Goal: Task Accomplishment & Management: Check status

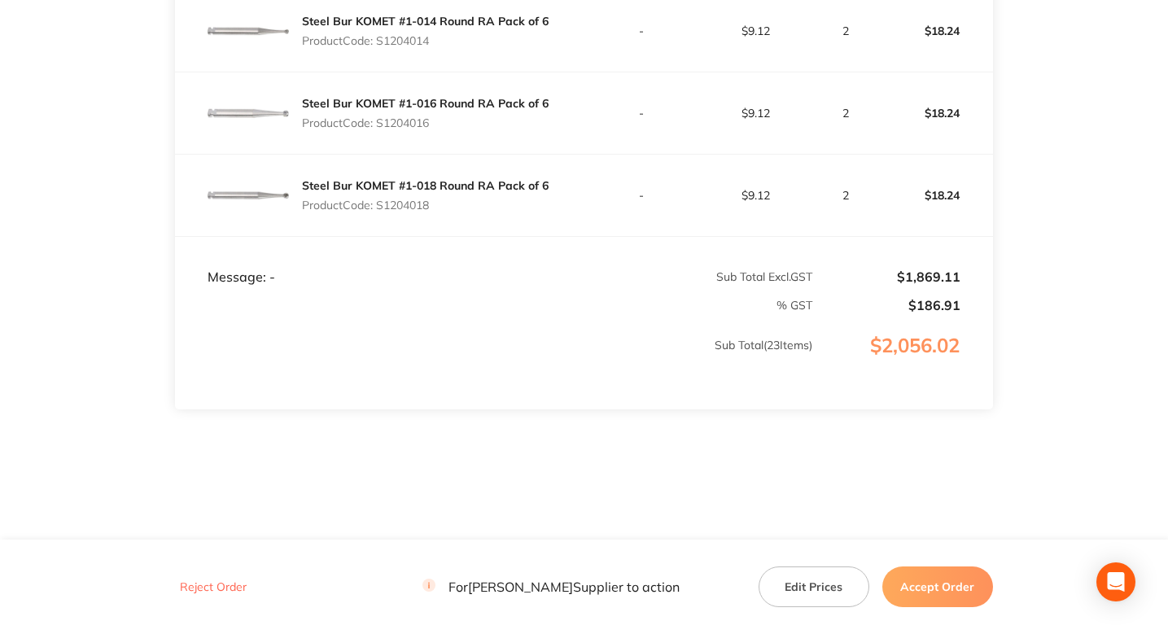
scroll to position [2178, 0]
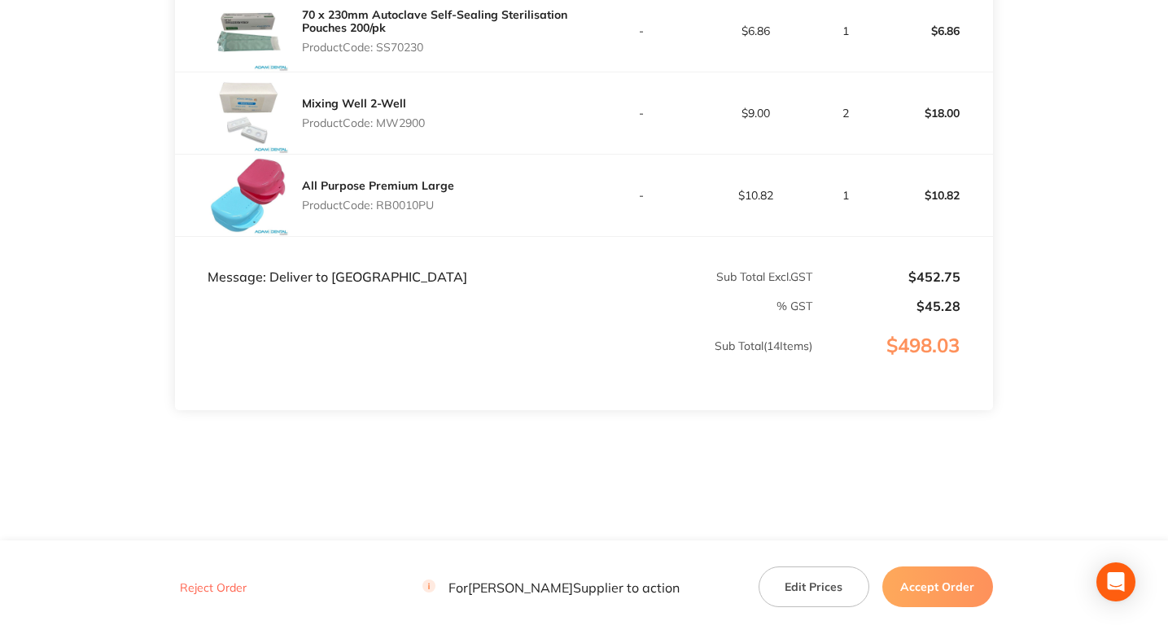
scroll to position [1389, 0]
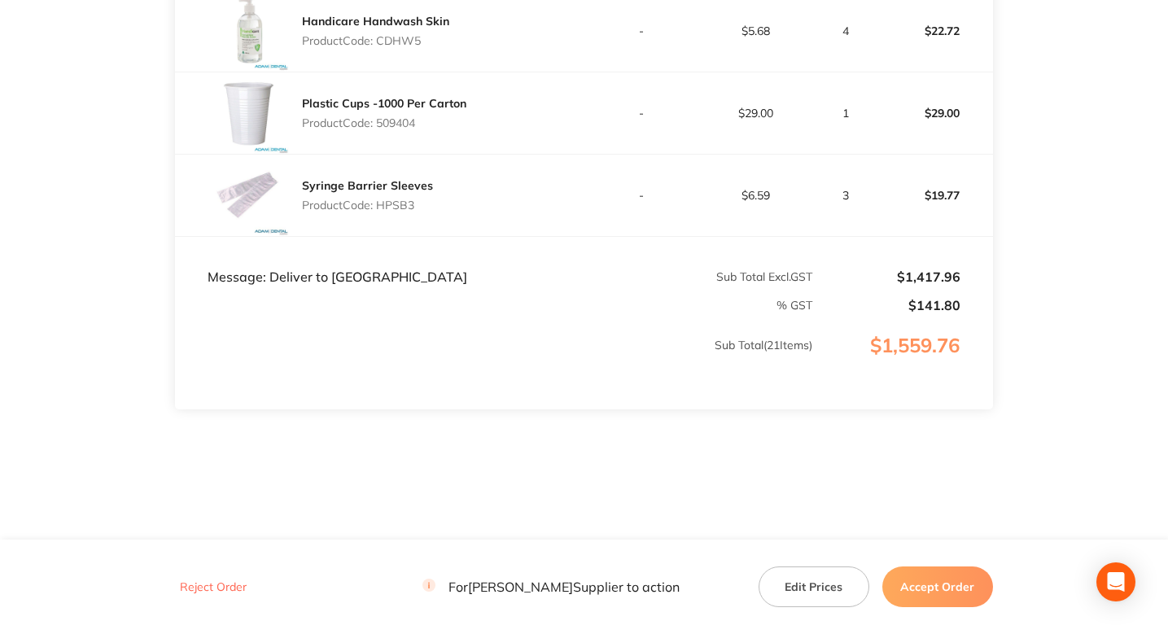
scroll to position [2002, 0]
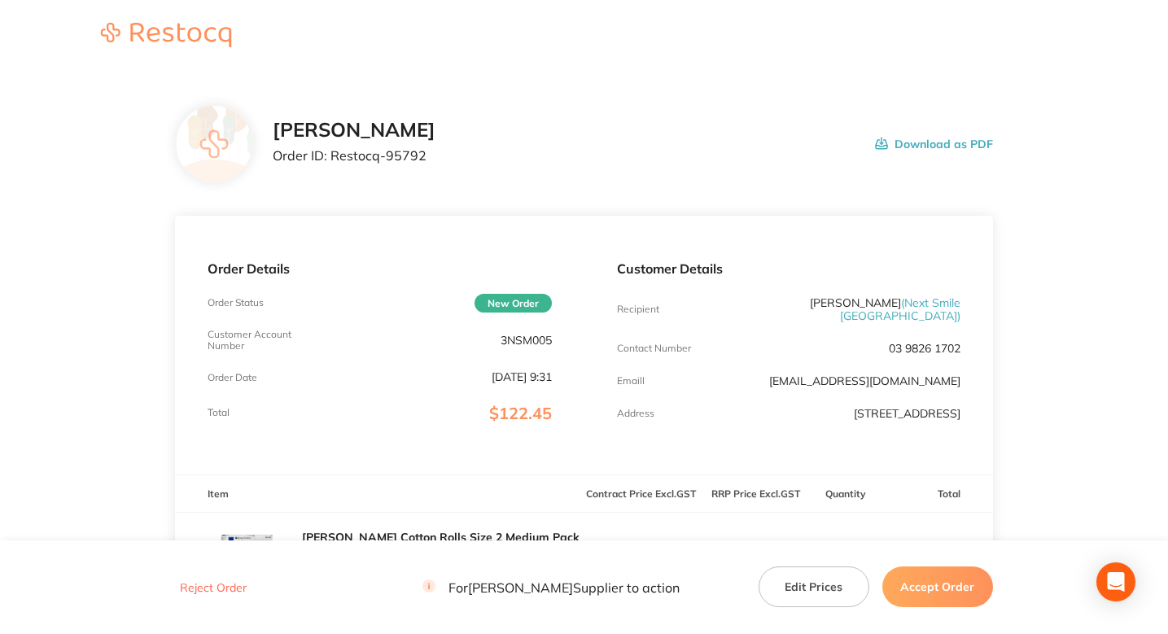
click at [690, 177] on div "[PERSON_NAME] Order ID: Restocq- 95792 Download as PDF" at bounding box center [584, 144] width 818 height 78
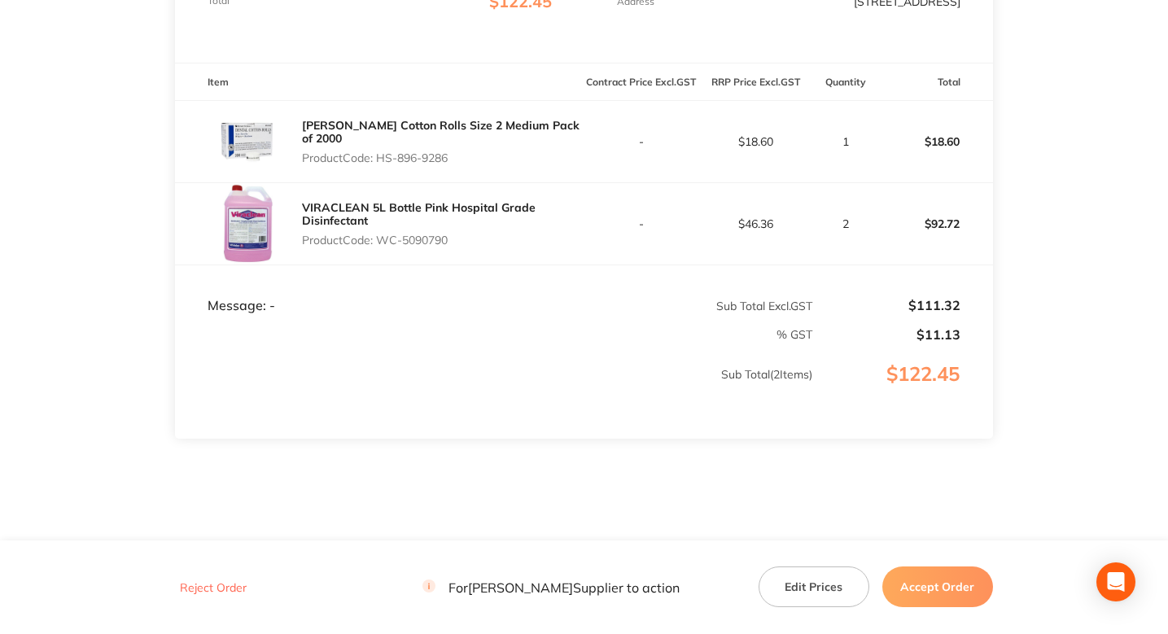
scroll to position [440, 0]
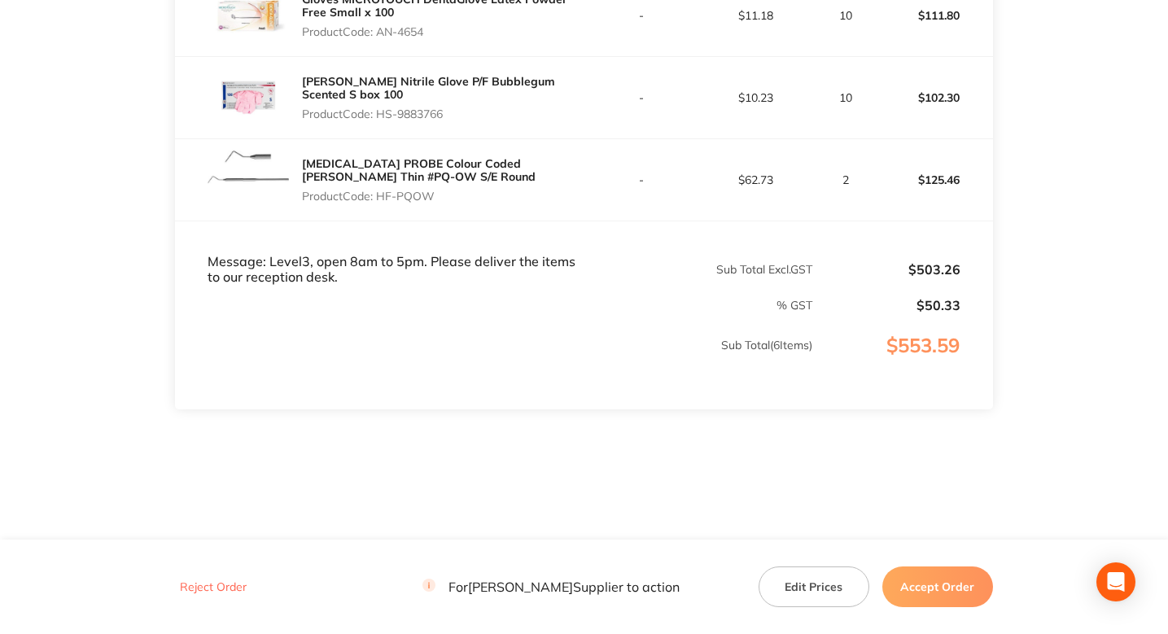
scroll to position [795, 0]
